Goal: Information Seeking & Learning: Check status

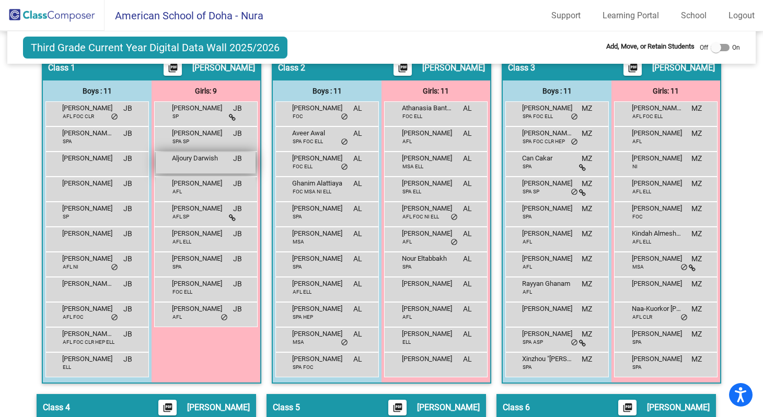
scroll to position [267, 0]
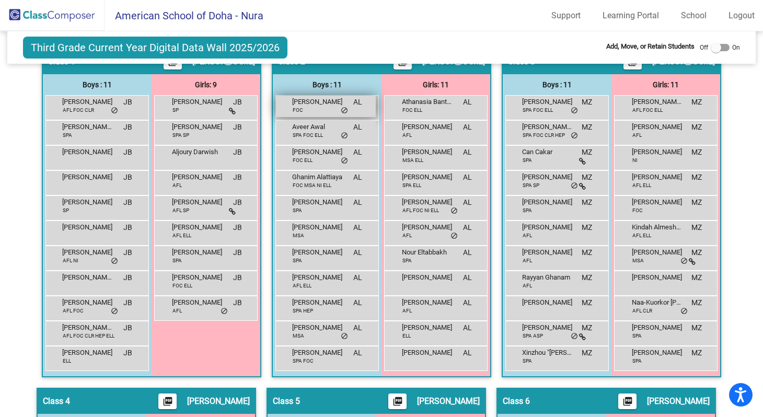
click at [309, 106] on span "[PERSON_NAME]" at bounding box center [318, 102] width 52 height 10
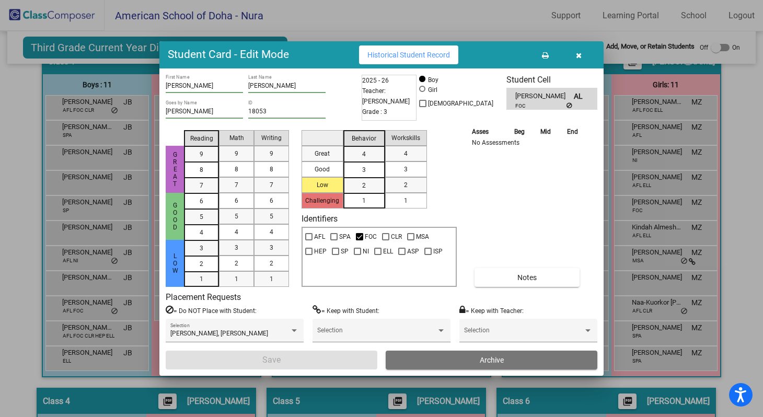
click at [578, 56] on icon "button" at bounding box center [579, 55] width 6 height 7
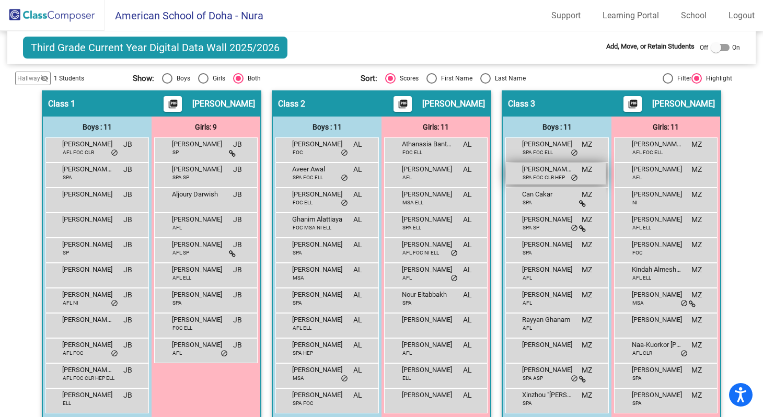
scroll to position [217, 0]
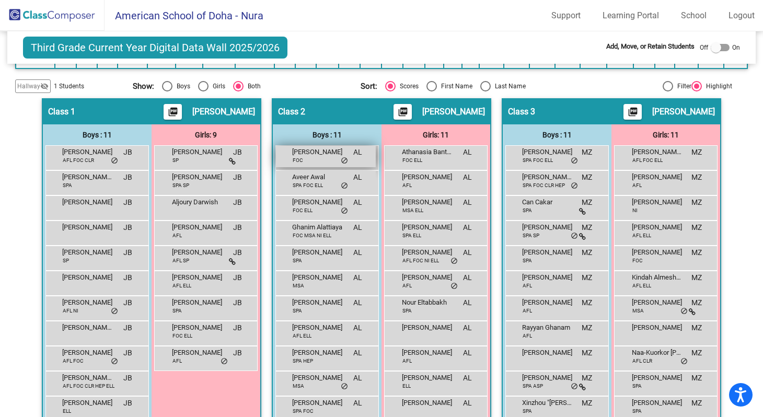
click at [313, 159] on div "[PERSON_NAME] FOC AL lock do_not_disturb_alt" at bounding box center [326, 156] width 100 height 21
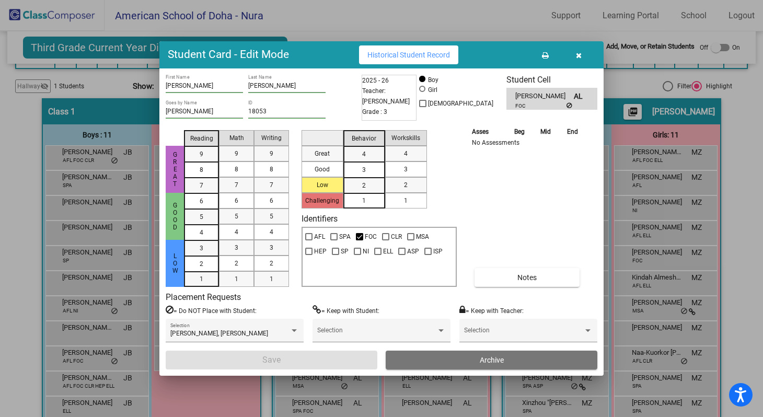
click at [576, 54] on icon "button" at bounding box center [579, 55] width 6 height 7
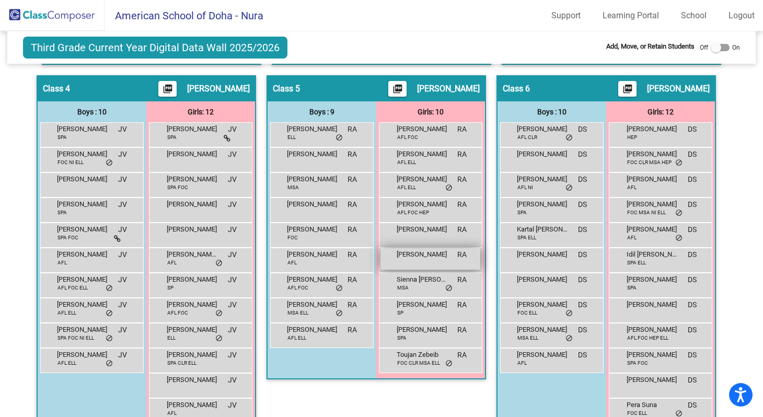
scroll to position [568, 0]
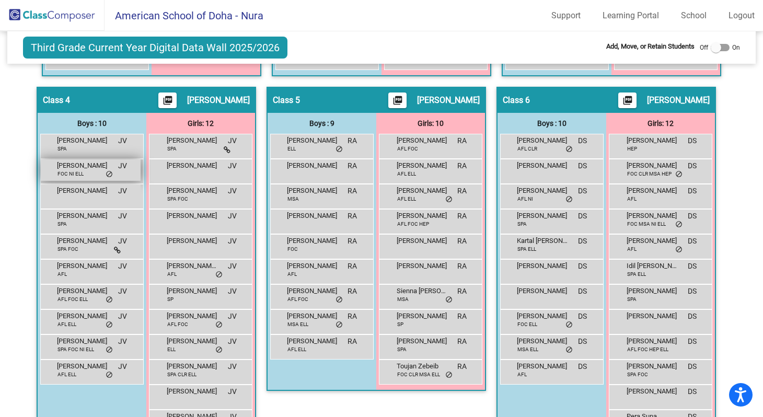
click at [89, 172] on div "[PERSON_NAME] FOC NI [PERSON_NAME] lock do_not_disturb_alt" at bounding box center [91, 169] width 100 height 21
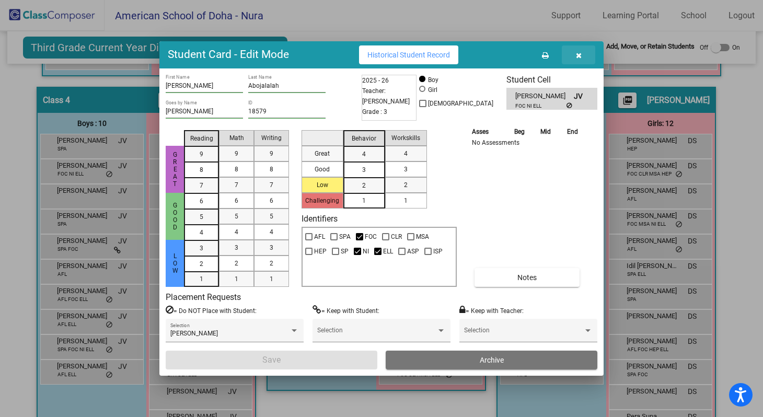
click at [577, 54] on icon "button" at bounding box center [579, 55] width 6 height 7
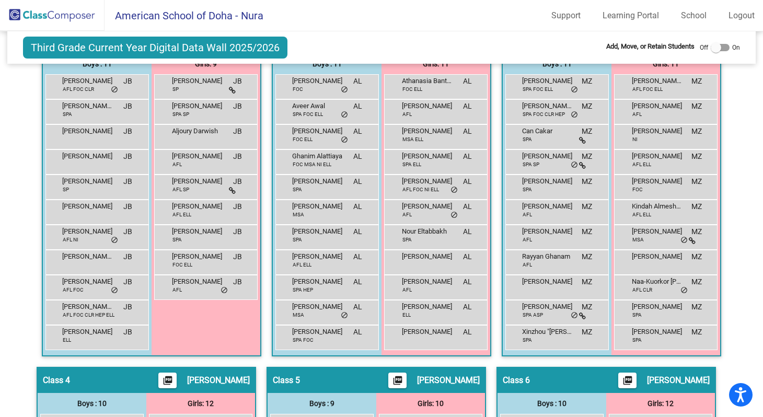
scroll to position [287, 0]
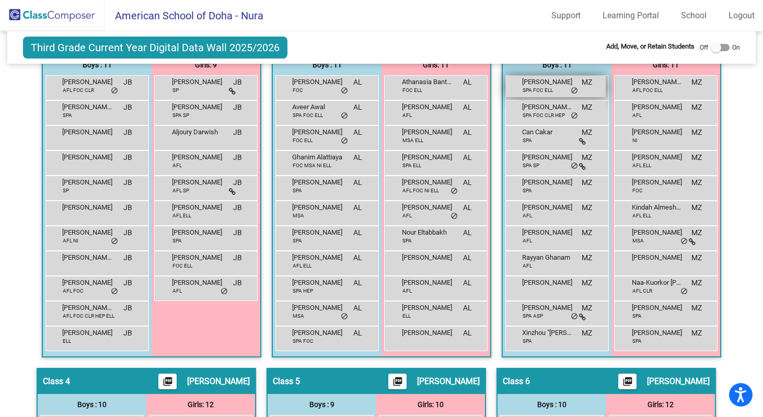
click at [546, 88] on span "SPA FOC ELL" at bounding box center [537, 90] width 30 height 8
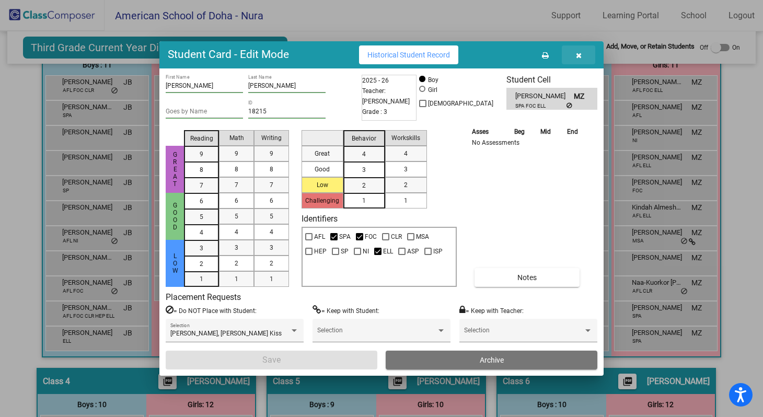
click at [579, 53] on icon "button" at bounding box center [579, 55] width 6 height 7
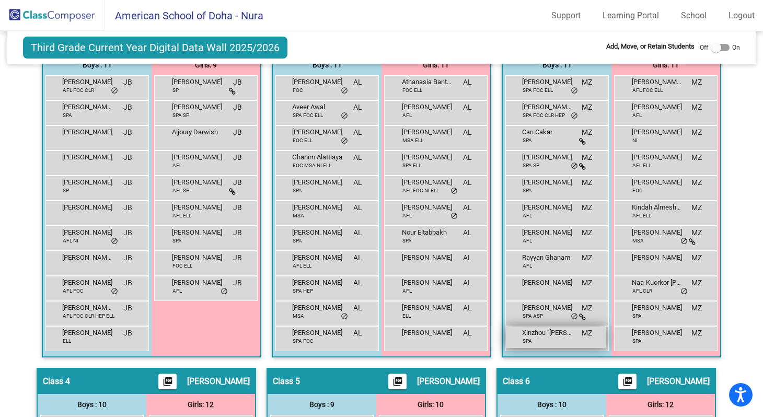
click at [544, 340] on div "Xinzhou "Dubey" Liu SPA MZ lock do_not_disturb_alt" at bounding box center [556, 336] width 100 height 21
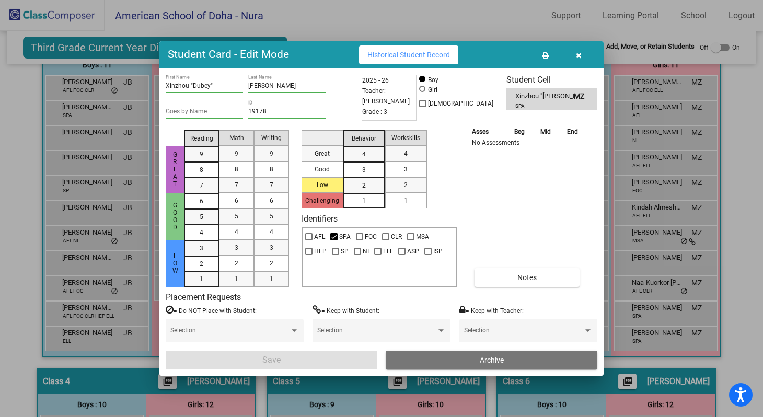
click at [578, 56] on icon "button" at bounding box center [579, 55] width 6 height 7
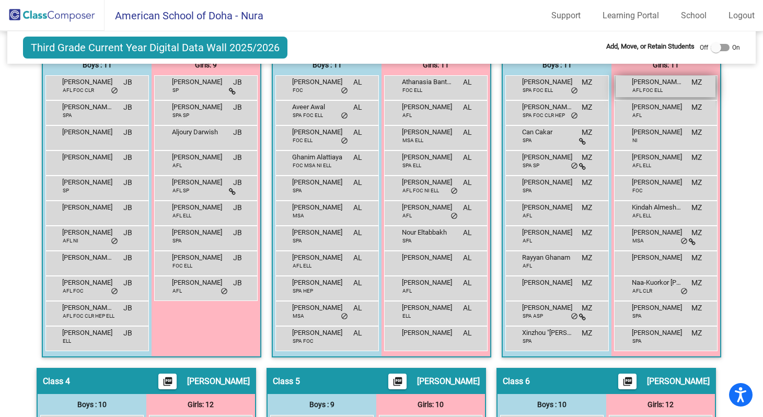
click at [659, 89] on span "AFL FOC ELL" at bounding box center [647, 90] width 30 height 8
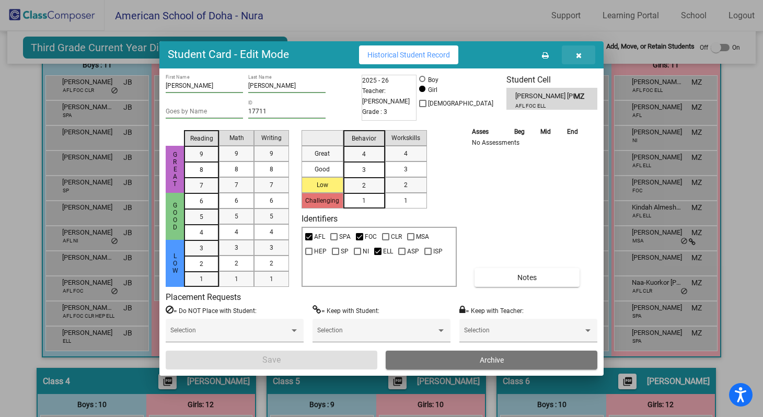
click at [579, 55] on icon "button" at bounding box center [579, 55] width 6 height 7
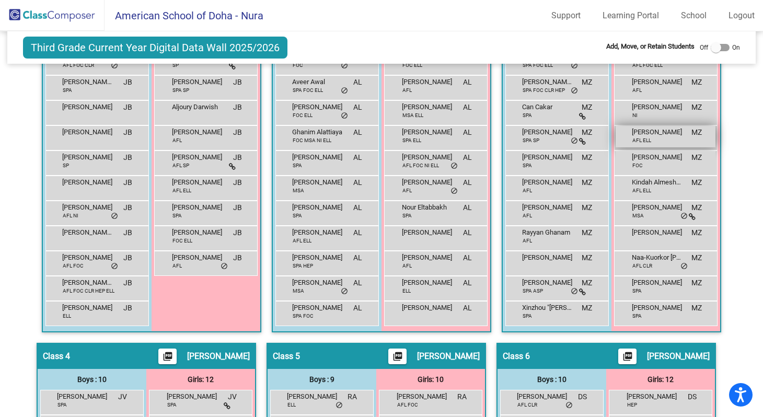
scroll to position [324, 0]
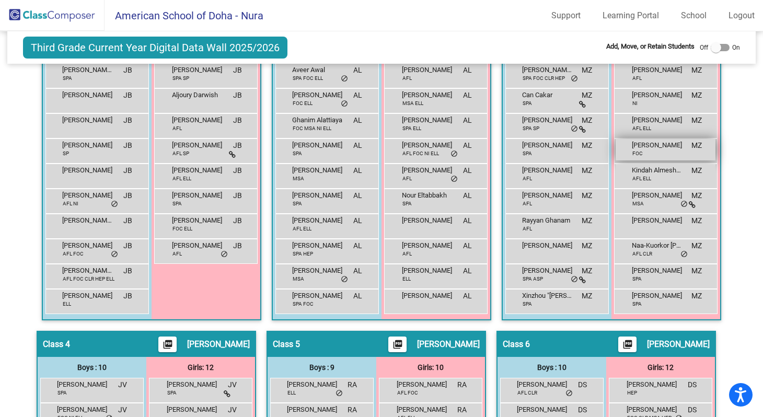
click at [652, 149] on span "[PERSON_NAME]" at bounding box center [658, 145] width 52 height 10
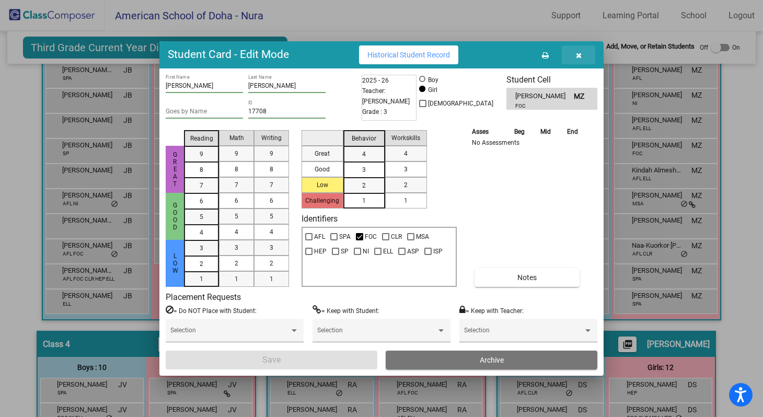
click at [580, 51] on span "button" at bounding box center [579, 55] width 6 height 8
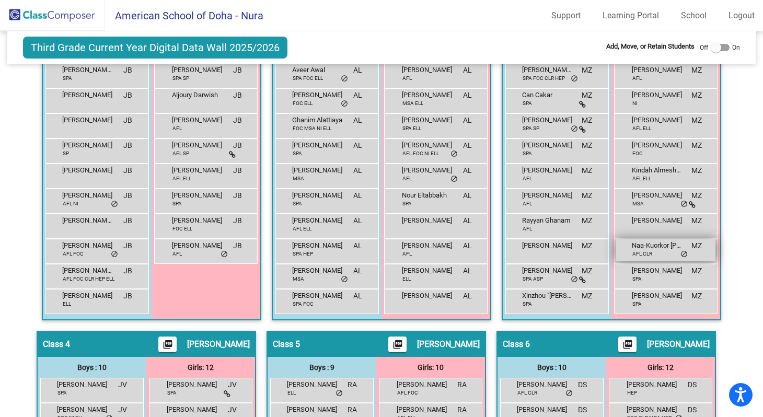
click at [640, 253] on span "AFL CLR" at bounding box center [642, 254] width 20 height 8
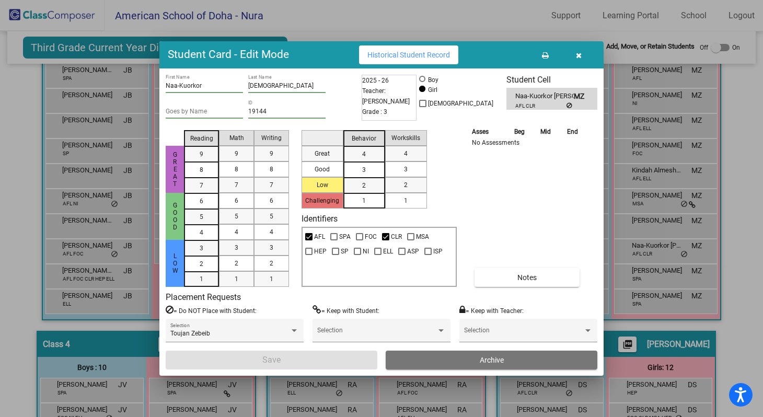
click at [579, 55] on icon "button" at bounding box center [579, 55] width 6 height 7
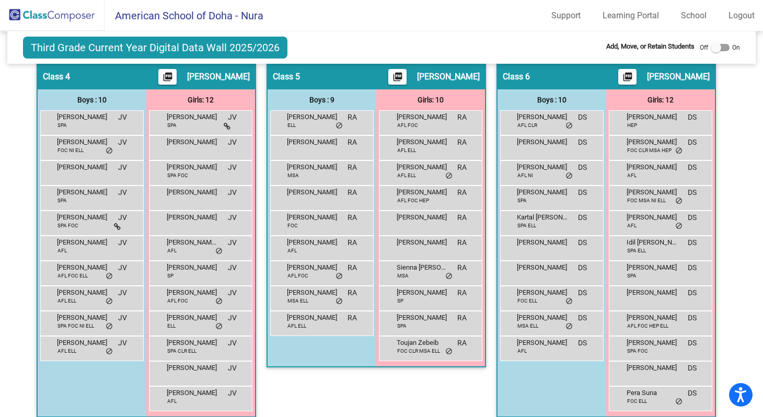
scroll to position [606, 0]
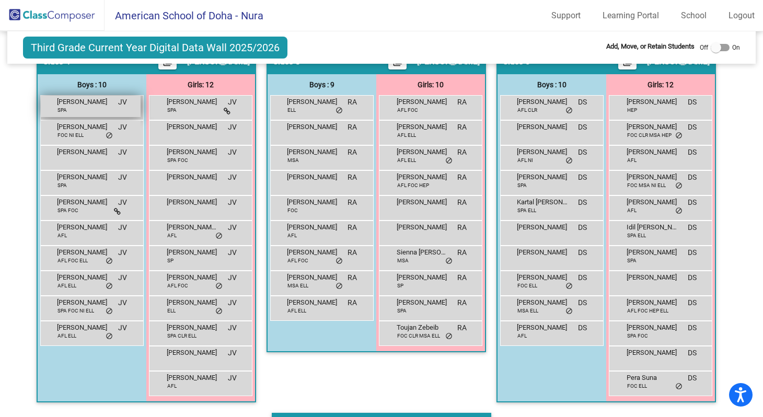
click at [76, 107] on div "Abderraheem [PERSON_NAME] SPA JV lock do_not_disturb_alt" at bounding box center [91, 106] width 100 height 21
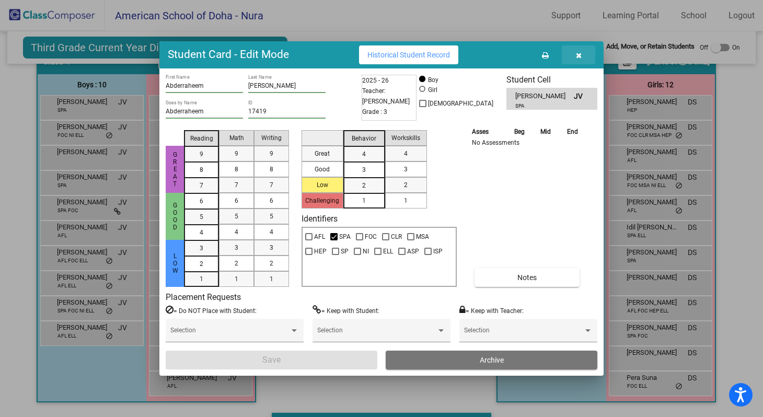
click at [577, 55] on icon "button" at bounding box center [579, 55] width 6 height 7
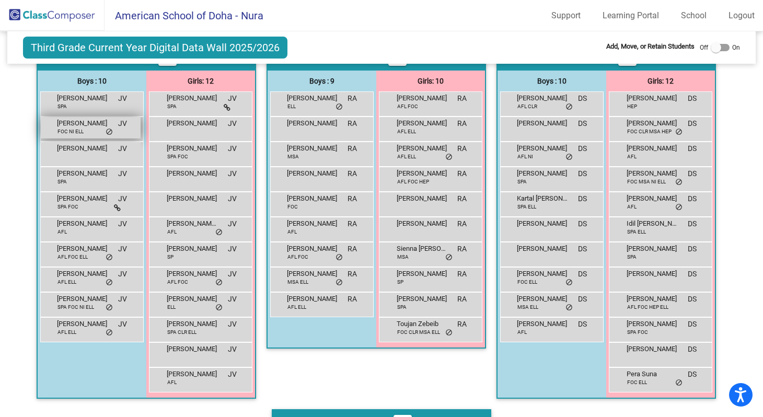
click at [91, 134] on div "[PERSON_NAME] FOC NI [PERSON_NAME] lock do_not_disturb_alt" at bounding box center [91, 127] width 100 height 21
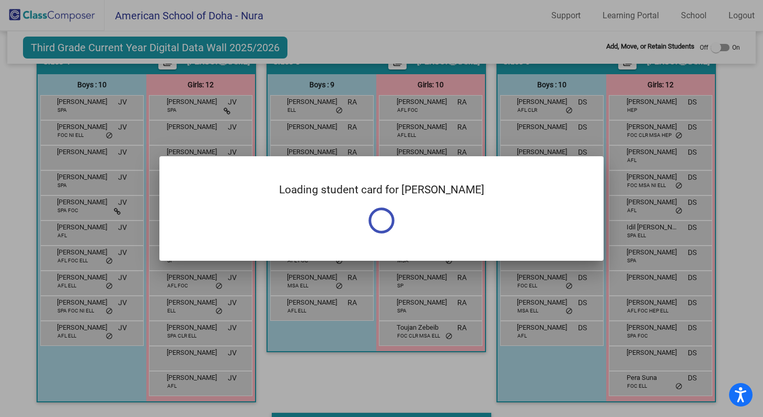
scroll to position [605, 0]
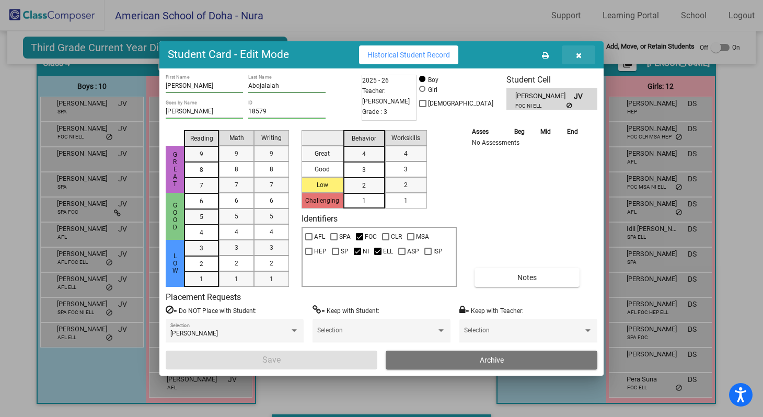
click at [579, 56] on icon "button" at bounding box center [579, 55] width 6 height 7
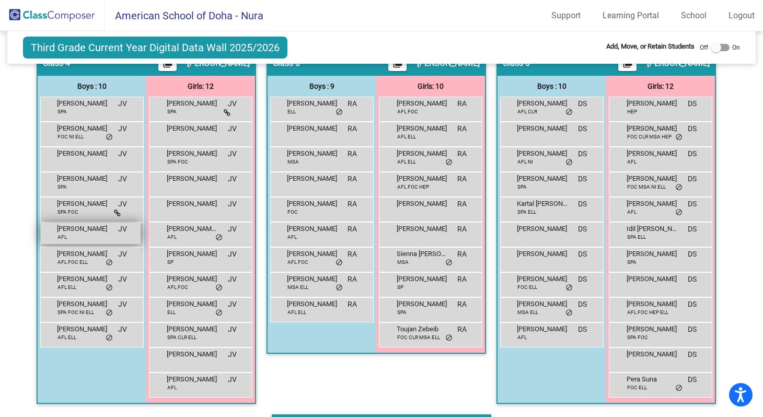
click at [82, 236] on div "[PERSON_NAME] AFL JV lock do_not_disturb_alt" at bounding box center [91, 233] width 100 height 21
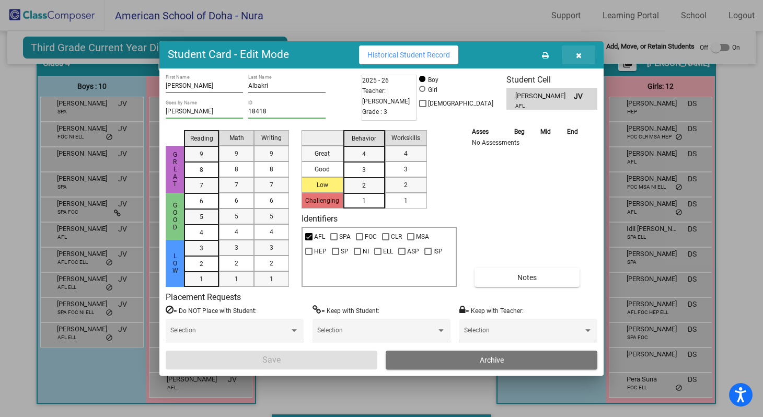
click at [578, 56] on icon "button" at bounding box center [579, 55] width 6 height 7
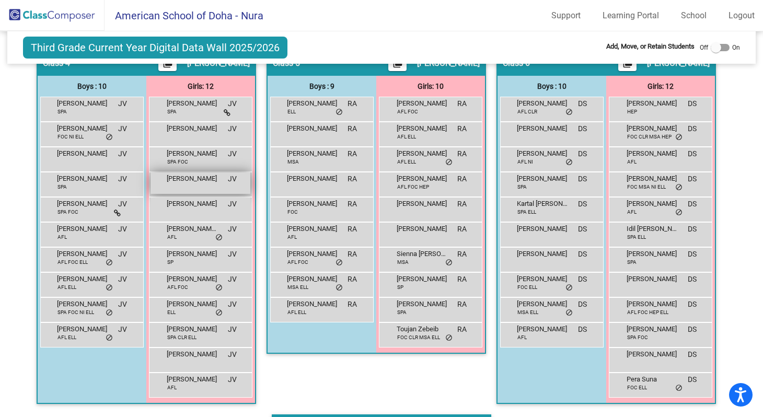
click at [193, 183] on span "[PERSON_NAME]" at bounding box center [193, 178] width 52 height 10
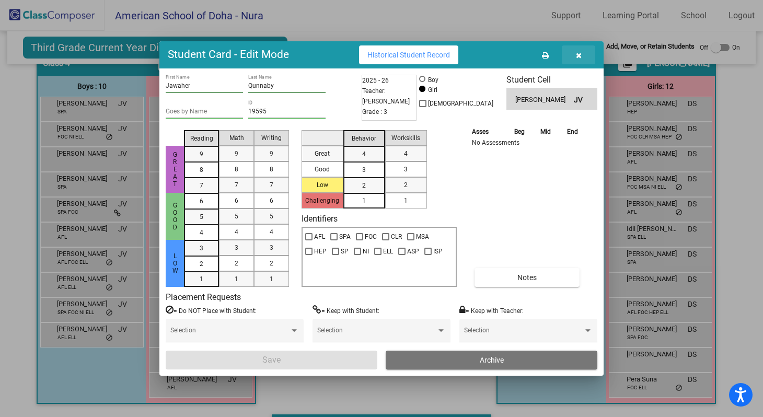
click at [579, 55] on icon "button" at bounding box center [579, 55] width 6 height 7
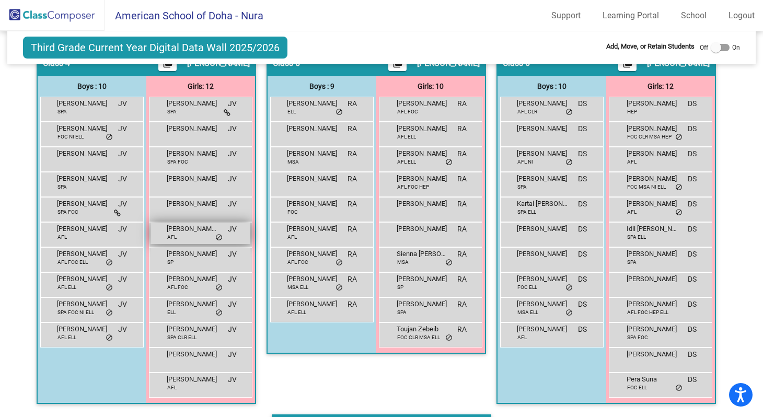
click at [179, 235] on div "[PERSON_NAME] ([PERSON_NAME]) [PERSON_NAME] AFL JV lock do_not_disturb_alt" at bounding box center [200, 233] width 100 height 21
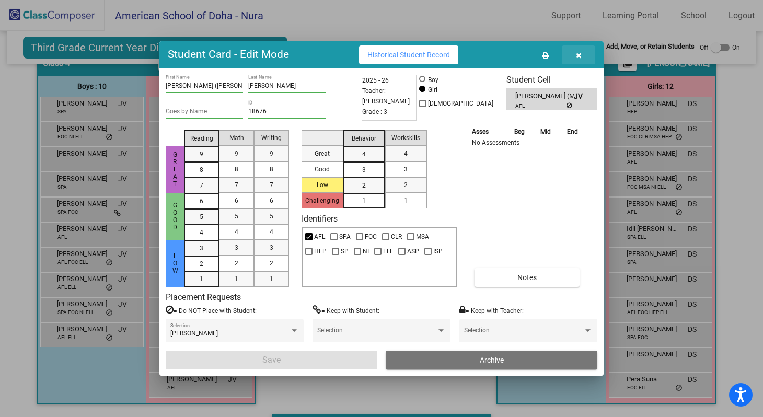
click at [577, 55] on icon "button" at bounding box center [579, 55] width 6 height 7
